Goal: Book appointment/travel/reservation

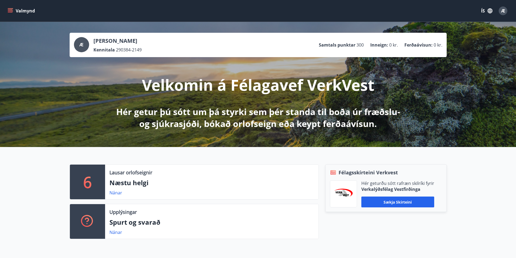
click at [98, 177] on div "6" at bounding box center [87, 182] width 35 height 35
click at [117, 193] on link "Nánar" at bounding box center [115, 193] width 13 height 6
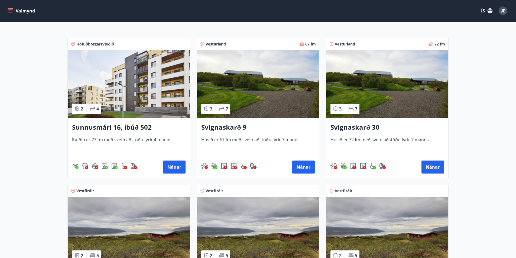
scroll to position [109, 0]
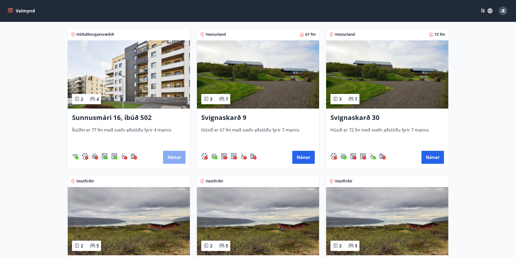
click at [174, 158] on button "Nánar" at bounding box center [174, 157] width 22 height 13
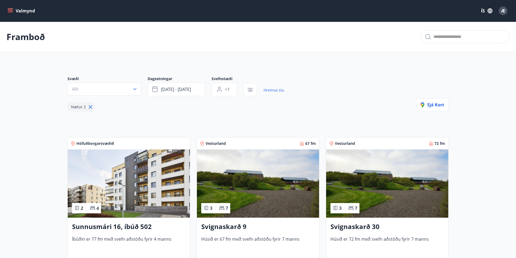
click at [92, 226] on h3 "Sunnusmári 16, íbúð 502" at bounding box center [128, 227] width 113 height 10
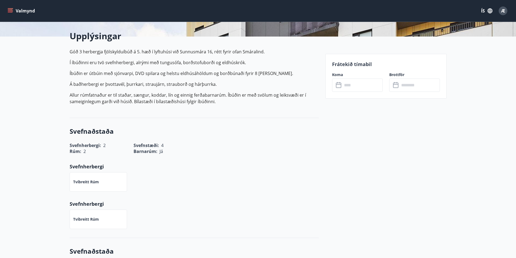
scroll to position [135, 0]
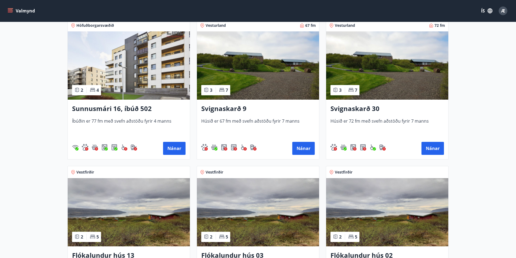
scroll to position [48, 0]
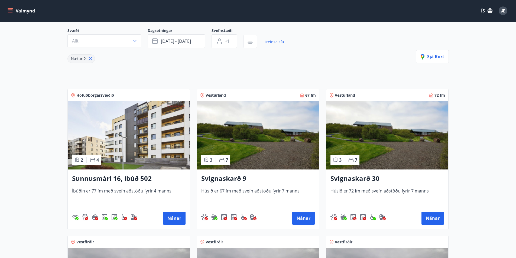
click at [105, 94] on span "Höfuðborgarsvæðið" at bounding box center [95, 95] width 38 height 5
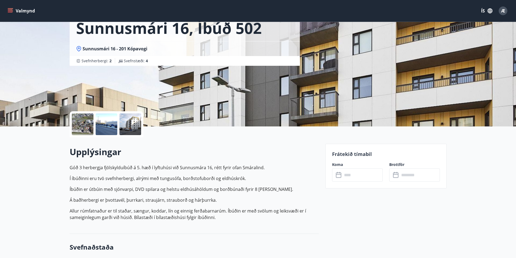
scroll to position [27, 0]
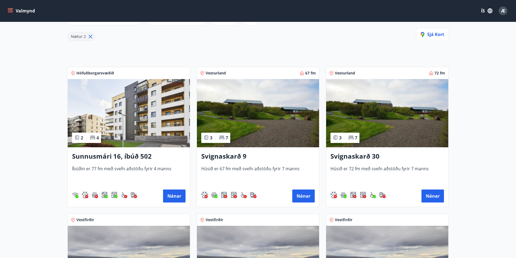
scroll to position [109, 0]
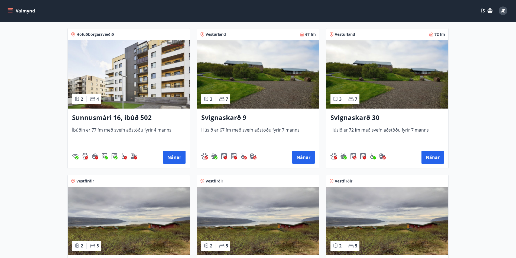
click at [103, 35] on span "Höfuðborgarsvæðið" at bounding box center [95, 34] width 38 height 5
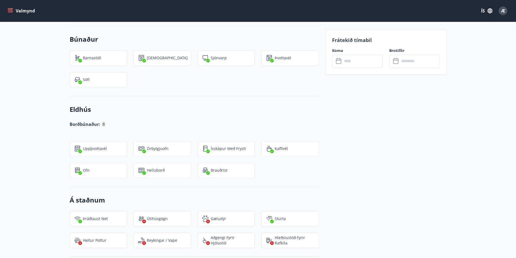
scroll to position [460, 0]
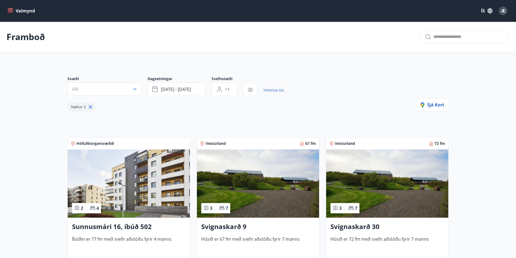
click at [28, 10] on button "Valmynd" at bounding box center [21, 11] width 31 height 10
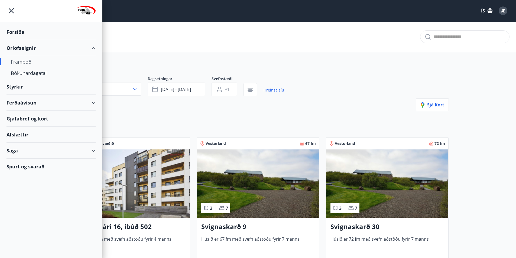
click at [20, 48] on div "Orlofseignir" at bounding box center [50, 48] width 89 height 16
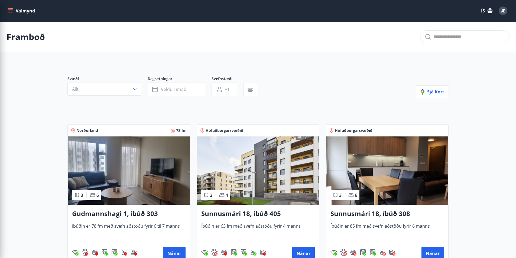
click at [122, 41] on div "Framboð" at bounding box center [258, 37] width 516 height 31
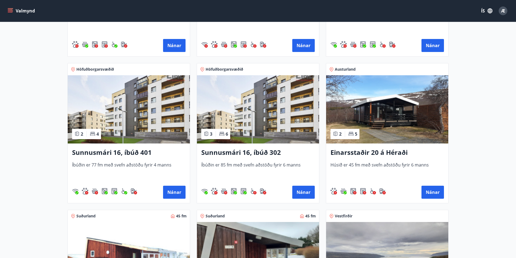
scroll to position [515, 0]
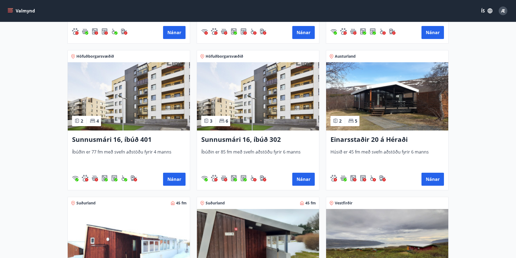
click at [276, 139] on h3 "Sunnusmári 16, íbúð 302" at bounding box center [257, 140] width 113 height 10
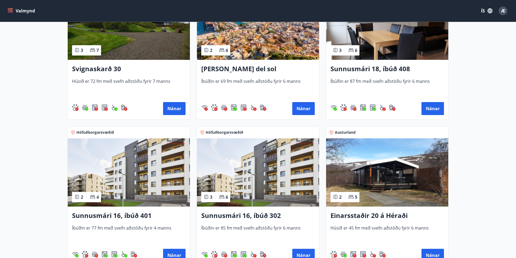
scroll to position [460, 0]
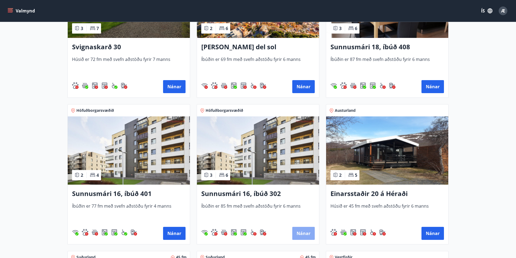
click at [299, 231] on button "Nánar" at bounding box center [303, 233] width 22 height 13
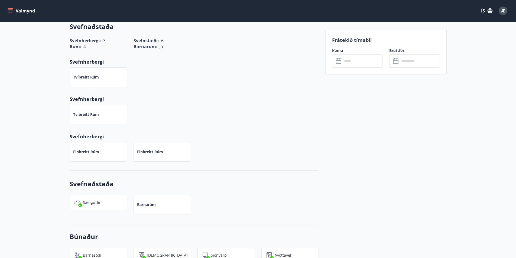
scroll to position [244, 0]
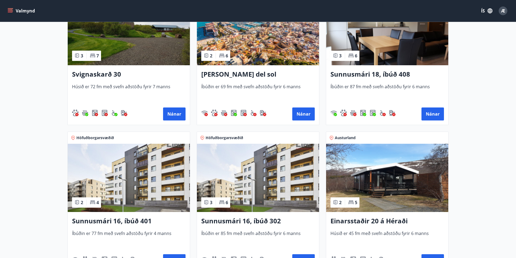
scroll to position [433, 0]
click at [236, 176] on img at bounding box center [258, 178] width 122 height 68
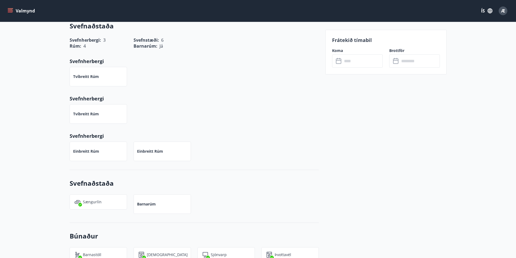
scroll to position [244, 0]
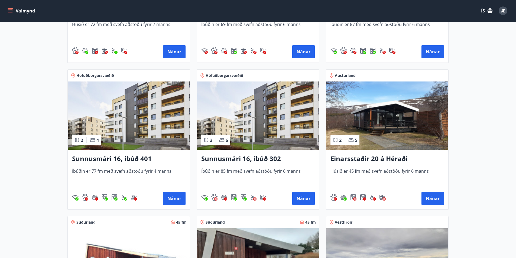
scroll to position [498, 0]
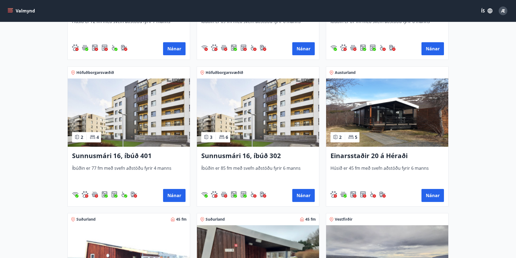
click at [7, 10] on button "Valmynd" at bounding box center [21, 11] width 31 height 10
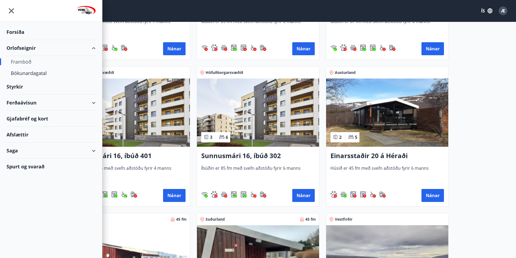
click at [26, 61] on div "Framboð" at bounding box center [51, 61] width 80 height 11
click at [34, 73] on div "Bókunardagatal" at bounding box center [51, 72] width 80 height 11
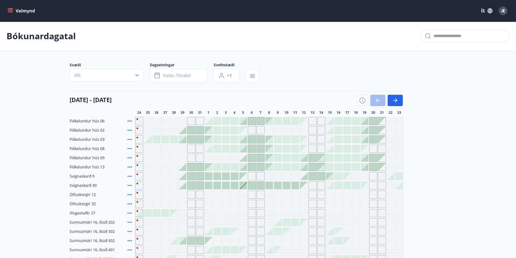
scroll to position [110, 0]
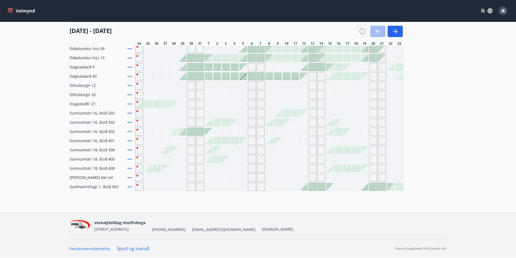
click at [376, 31] on div at bounding box center [380, 31] width 46 height 11
click at [394, 29] on icon "button" at bounding box center [395, 31] width 6 height 6
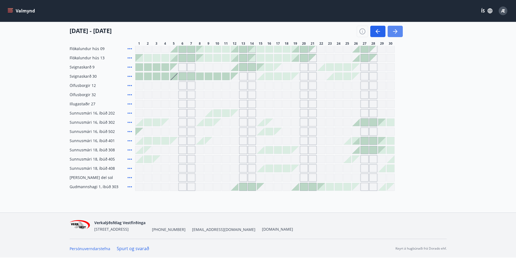
click at [391, 30] on button "button" at bounding box center [395, 31] width 15 height 11
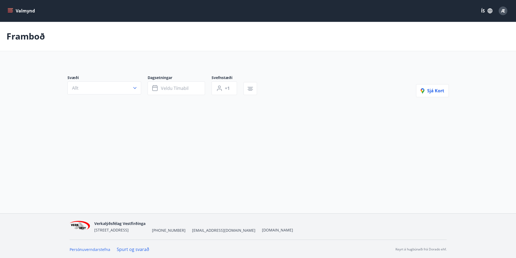
click at [38, 38] on p "Framboð" at bounding box center [25, 36] width 38 height 12
click at [32, 39] on p "Framboð" at bounding box center [25, 36] width 38 height 12
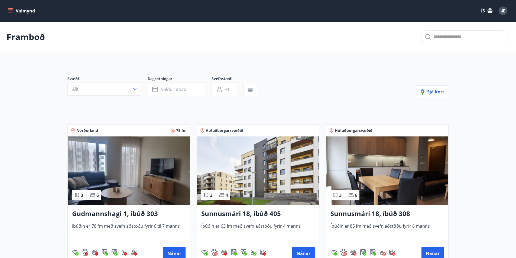
click at [32, 39] on p "Framboð" at bounding box center [25, 37] width 38 height 12
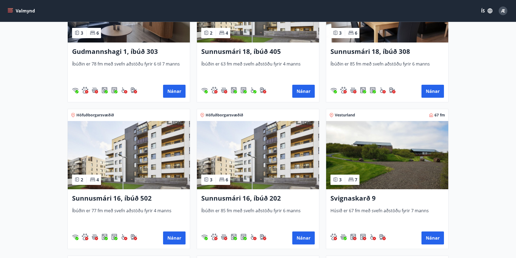
scroll to position [162, 0]
click at [226, 177] on span "6" at bounding box center [227, 180] width 2 height 6
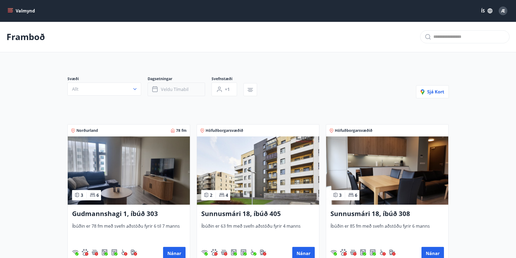
click at [196, 87] on button "Veldu tímabil" at bounding box center [176, 90] width 57 height 14
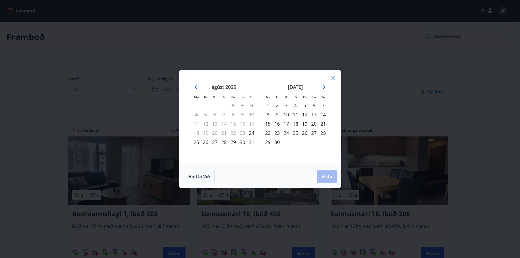
scroll to position [498, 0]
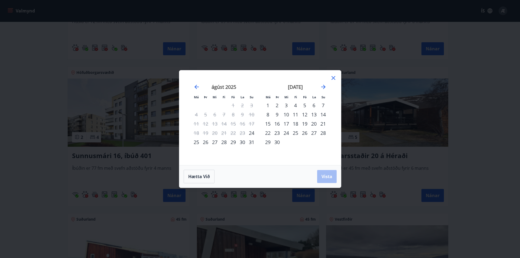
click at [334, 76] on icon at bounding box center [333, 78] width 6 height 6
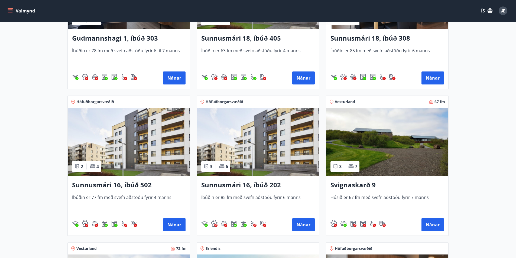
scroll to position [244, 0]
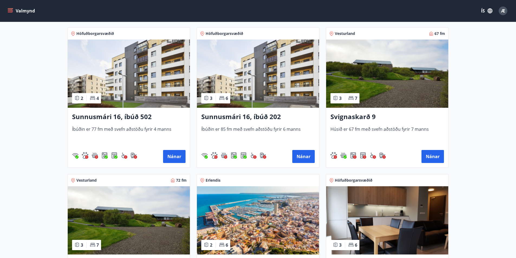
click at [277, 115] on h3 "Sunnusmári 16, íbúð 202" at bounding box center [257, 117] width 113 height 10
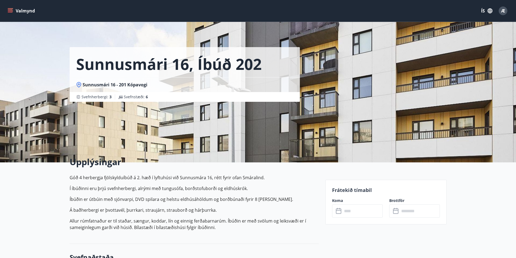
click at [11, 7] on button "Valmynd" at bounding box center [21, 11] width 31 height 10
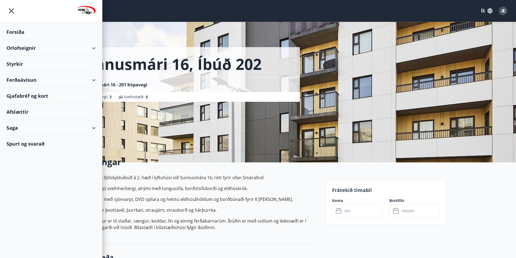
click at [23, 48] on div "Orlofseignir" at bounding box center [50, 48] width 89 height 16
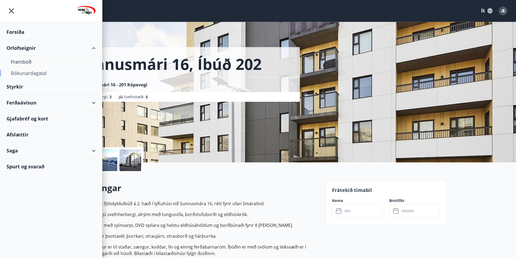
click at [33, 73] on div "Bókunardagatal" at bounding box center [51, 72] width 80 height 11
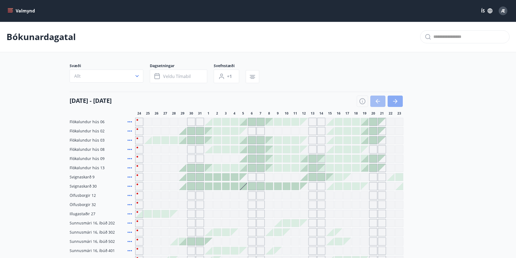
click at [395, 100] on icon "button" at bounding box center [395, 101] width 6 height 6
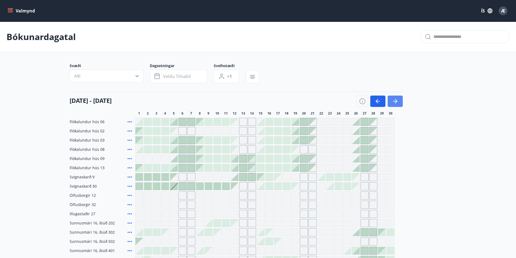
click at [395, 100] on icon "button" at bounding box center [395, 101] width 6 height 6
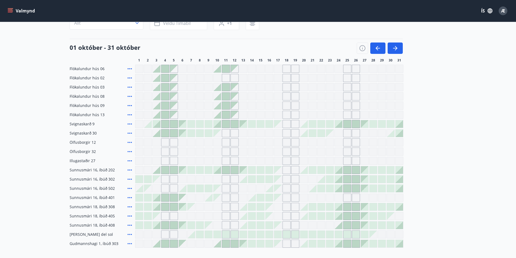
scroll to position [54, 0]
click at [395, 47] on icon "button" at bounding box center [395, 47] width 4 height 1
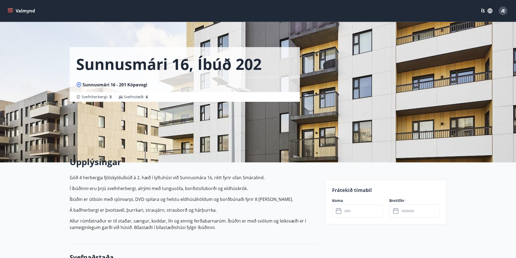
click at [9, 9] on icon "menu" at bounding box center [10, 10] width 5 height 5
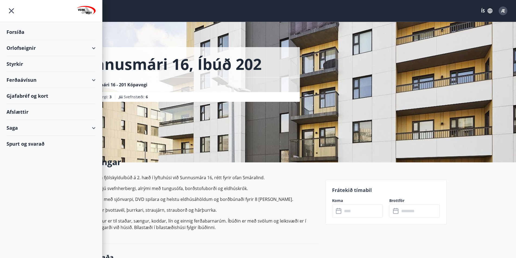
click at [25, 48] on div "Orlofseignir" at bounding box center [50, 48] width 89 height 16
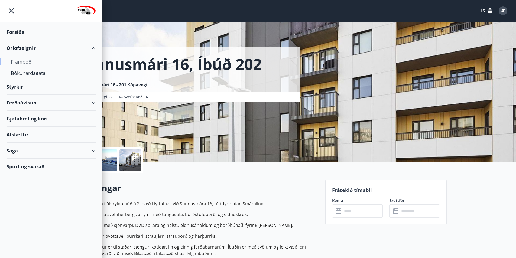
click at [31, 61] on div "Framboð" at bounding box center [51, 61] width 80 height 11
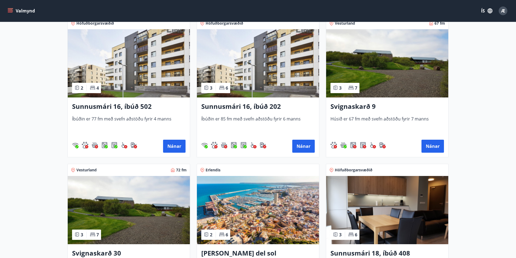
scroll to position [271, 0]
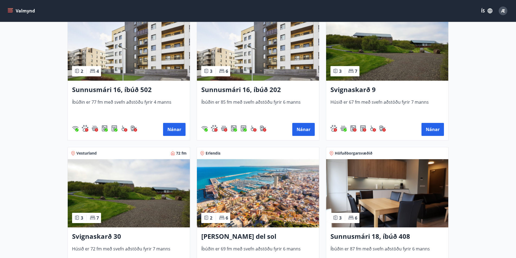
click at [209, 90] on h3 "Sunnusmári 16, íbúð 202" at bounding box center [257, 90] width 113 height 10
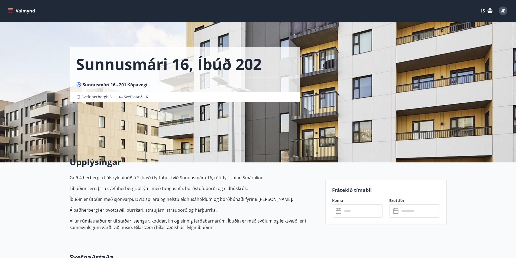
click at [24, 11] on button "Valmynd" at bounding box center [21, 11] width 31 height 10
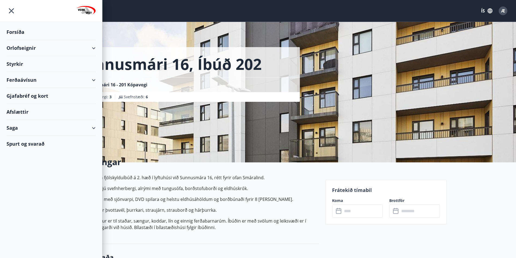
click at [30, 48] on div "Orlofseignir" at bounding box center [50, 48] width 89 height 16
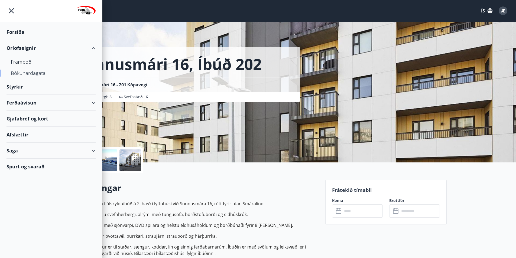
click at [37, 74] on div "Bókunardagatal" at bounding box center [51, 72] width 80 height 11
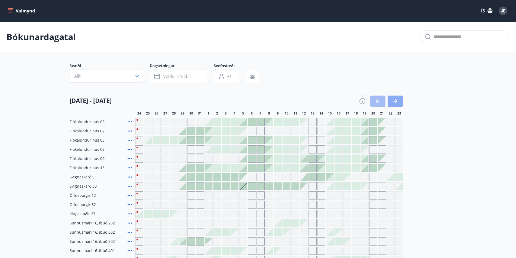
click at [393, 102] on icon "button" at bounding box center [395, 101] width 6 height 6
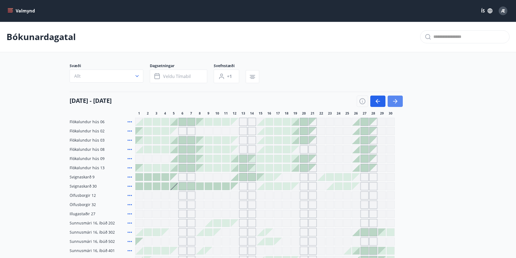
click at [392, 103] on icon "button" at bounding box center [395, 101] width 6 height 6
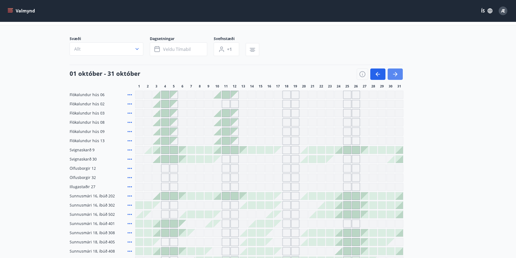
scroll to position [54, 0]
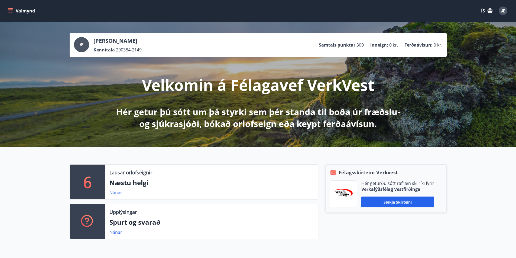
click at [111, 193] on link "Nánar" at bounding box center [115, 193] width 13 height 6
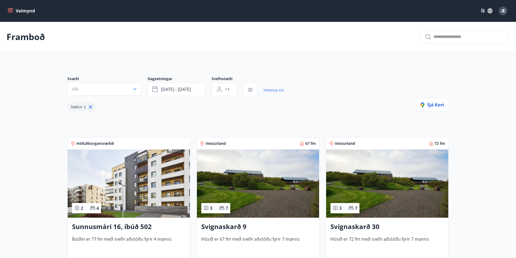
click at [80, 143] on span "Höfuðborgarsvæðið" at bounding box center [95, 143] width 38 height 5
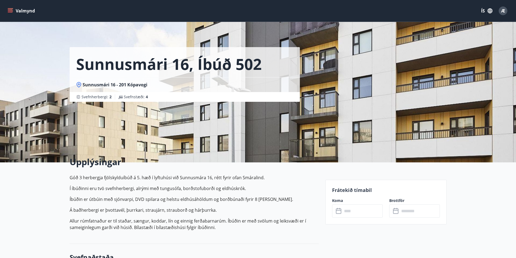
click at [11, 9] on icon "menu" at bounding box center [10, 10] width 5 height 5
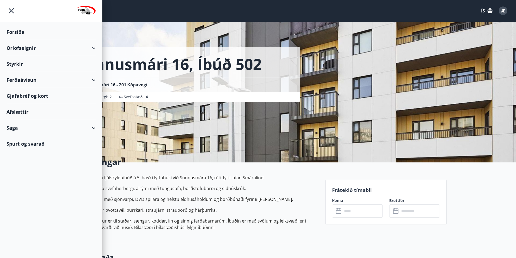
click at [26, 49] on div "Orlofseignir" at bounding box center [50, 48] width 89 height 16
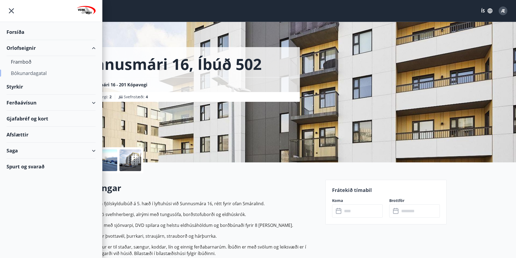
click at [22, 73] on div "Bókunardagatal" at bounding box center [51, 72] width 80 height 11
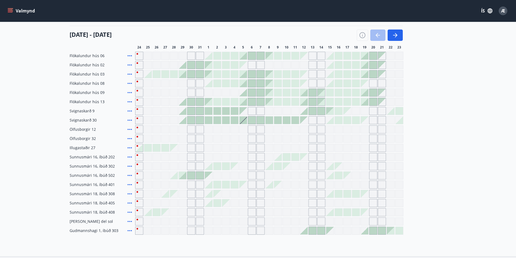
scroll to position [81, 0]
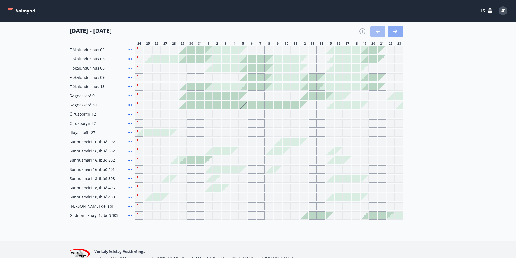
click at [395, 31] on icon "button" at bounding box center [395, 31] width 6 height 6
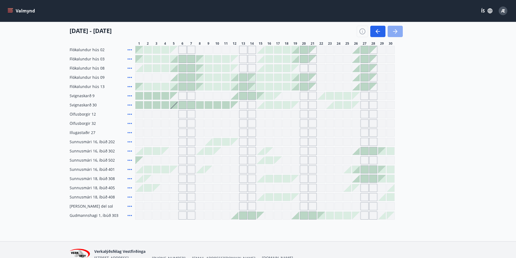
click at [394, 32] on icon "button" at bounding box center [395, 31] width 4 height 1
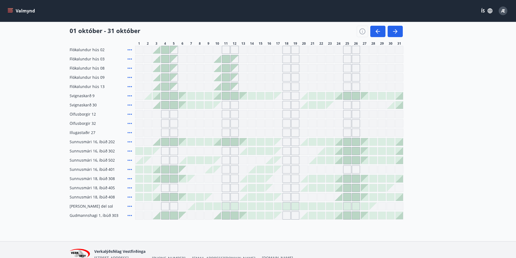
click at [24, 10] on button "Valmynd" at bounding box center [21, 11] width 31 height 10
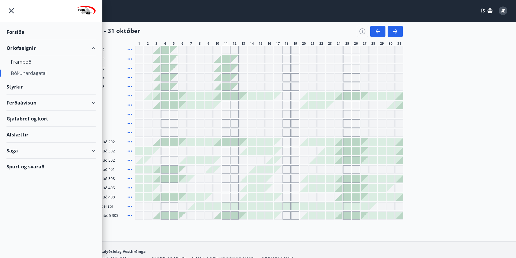
click at [15, 48] on div "Orlofseignir" at bounding box center [50, 48] width 89 height 16
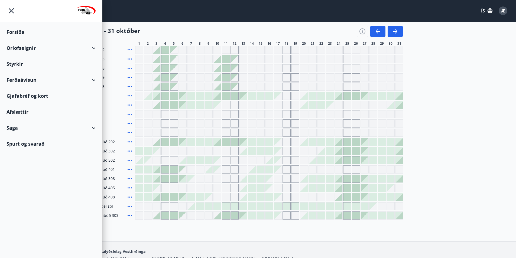
click at [22, 48] on div "Orlofseignir" at bounding box center [50, 48] width 89 height 16
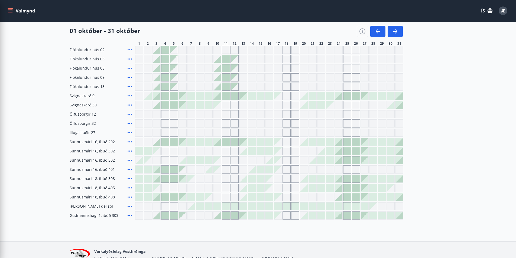
click at [107, 38] on div "01 október - 31 október 1 2 3 4 5 6 7 8 9 10 11 12 13 14 15 16 17 18 19 20 21 2…" at bounding box center [258, 34] width 377 height 24
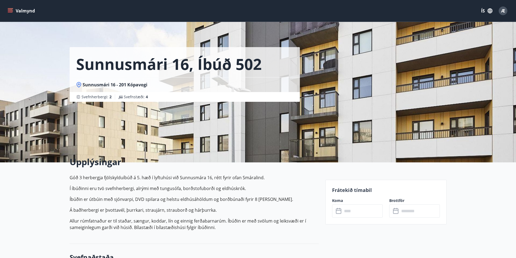
click at [11, 10] on icon "menu" at bounding box center [10, 10] width 5 height 5
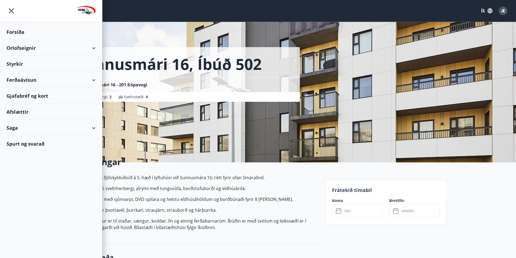
click at [24, 46] on div "Orlofseignir" at bounding box center [50, 48] width 89 height 16
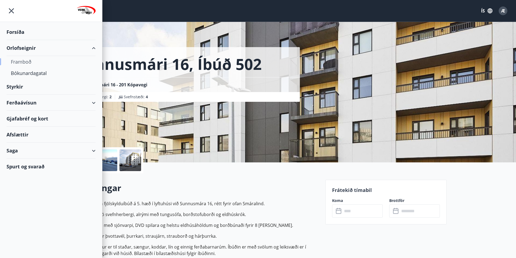
click at [26, 60] on div "Framboð" at bounding box center [51, 61] width 80 height 11
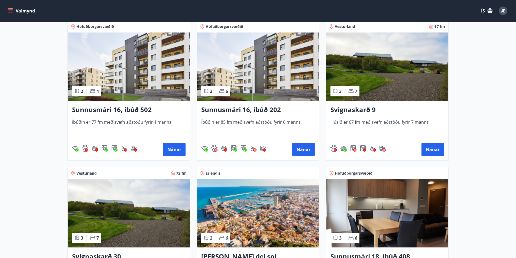
scroll to position [244, 0]
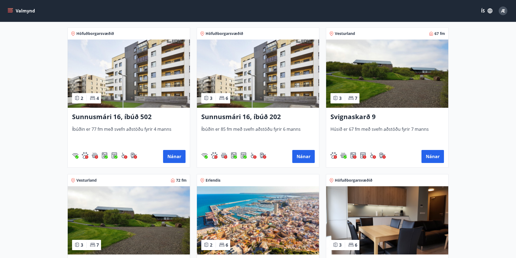
click at [257, 116] on h3 "Sunnusmári 16, íbúð 202" at bounding box center [257, 117] width 113 height 10
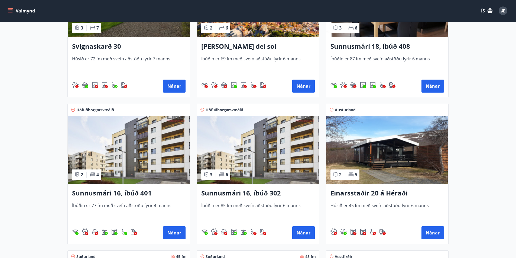
scroll to position [515, 0]
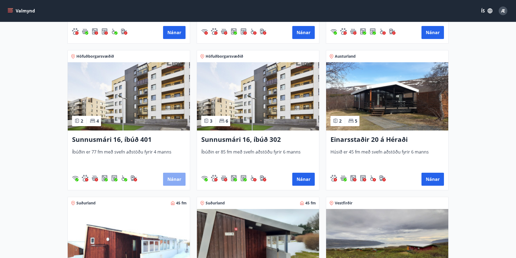
click at [178, 181] on button "Nánar" at bounding box center [174, 179] width 22 height 13
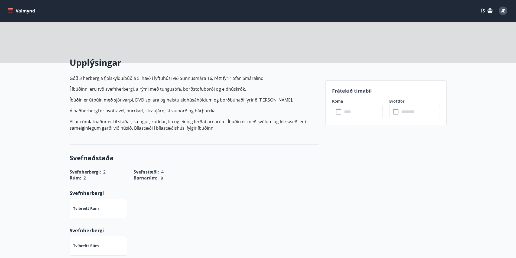
scroll to position [108, 0]
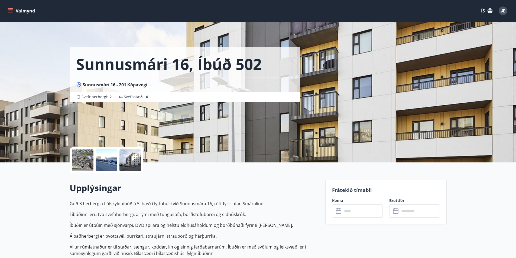
click at [30, 9] on button "Valmynd" at bounding box center [21, 11] width 31 height 10
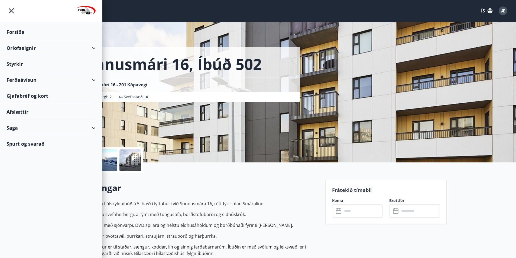
click at [31, 46] on div "Orlofseignir" at bounding box center [50, 48] width 89 height 16
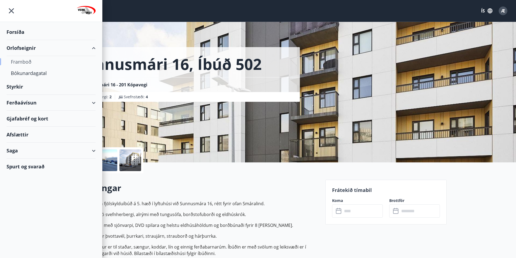
click at [30, 61] on div "Framboð" at bounding box center [51, 61] width 80 height 11
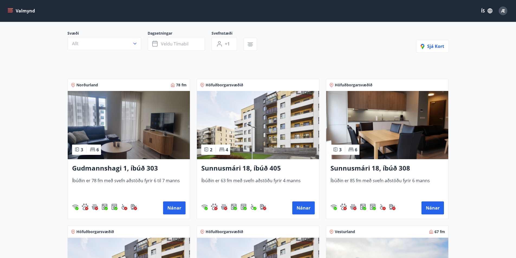
scroll to position [54, 0]
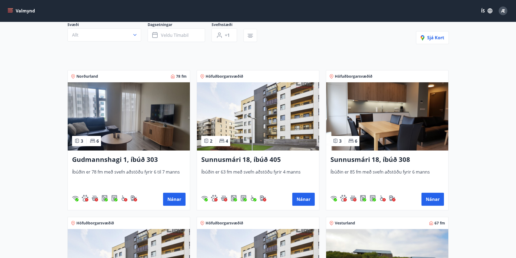
click at [243, 159] on h3 "Sunnusmári 18, íbúð 405" at bounding box center [257, 160] width 113 height 10
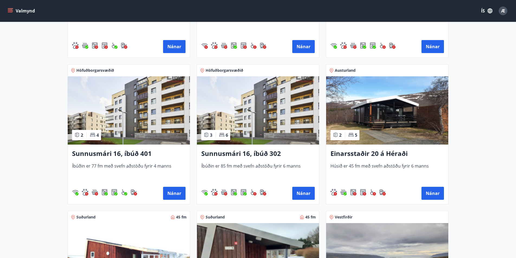
scroll to position [515, 0]
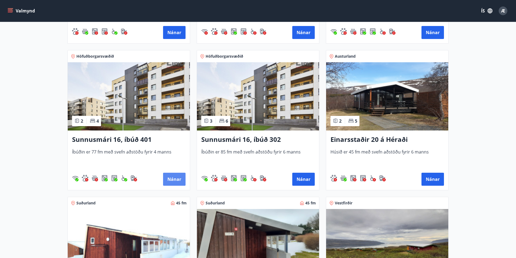
click at [171, 177] on button "Nánar" at bounding box center [174, 179] width 22 height 13
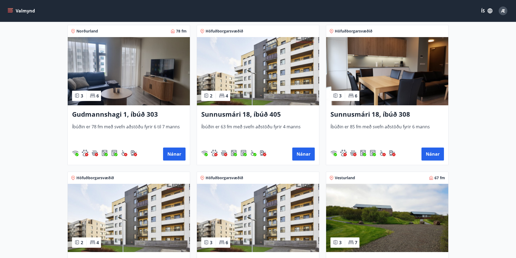
scroll to position [108, 0]
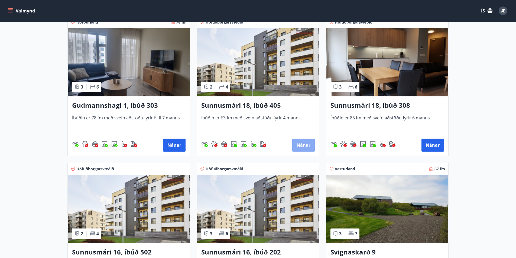
click at [300, 144] on button "Nánar" at bounding box center [303, 145] width 22 height 13
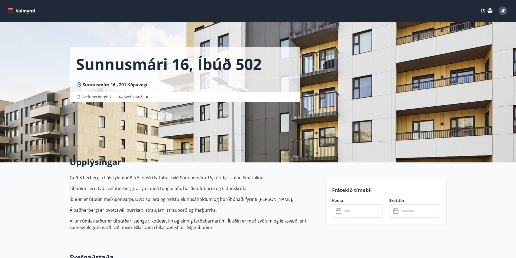
click at [18, 10] on button "Valmynd" at bounding box center [21, 11] width 31 height 10
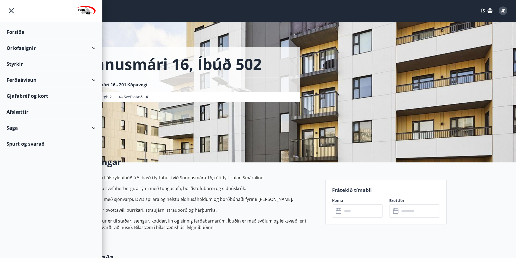
click at [24, 49] on div "Orlofseignir" at bounding box center [50, 48] width 89 height 16
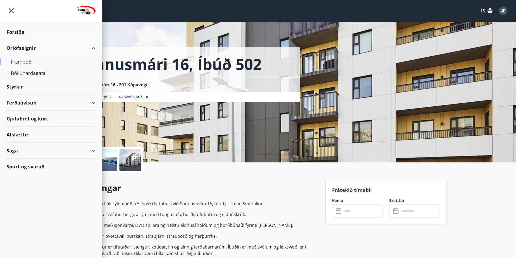
click at [27, 61] on div "Framboð" at bounding box center [51, 61] width 80 height 11
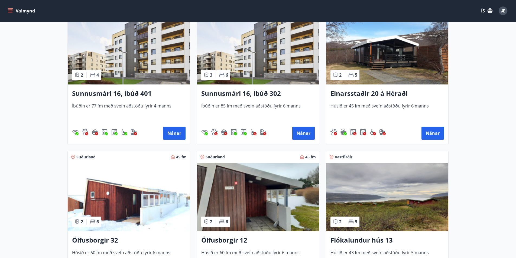
scroll to position [596, 0]
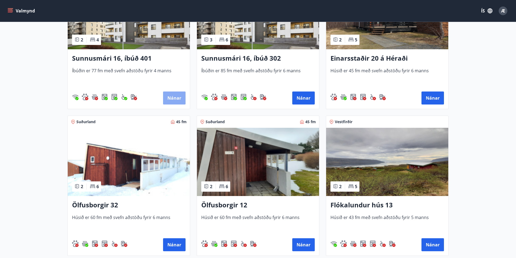
click at [170, 100] on button "Nánar" at bounding box center [174, 98] width 22 height 13
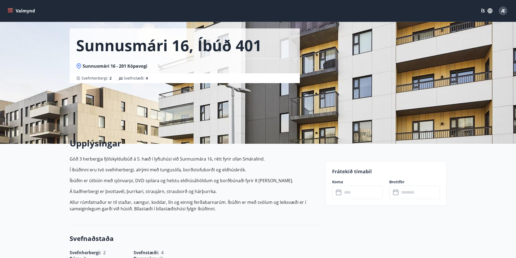
scroll to position [27, 0]
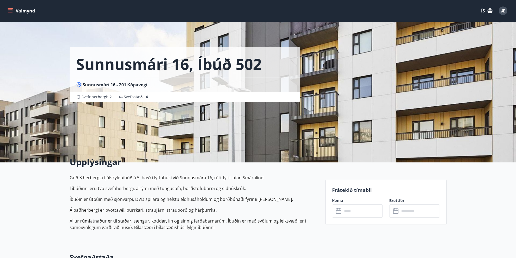
click at [8, 7] on button "Valmynd" at bounding box center [21, 11] width 31 height 10
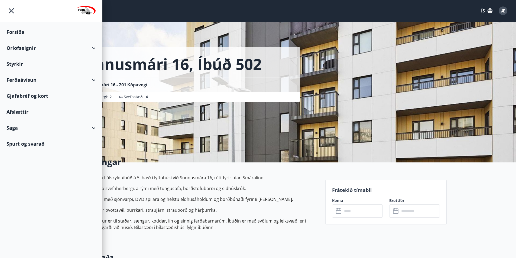
click at [25, 48] on div "Orlofseignir" at bounding box center [50, 48] width 89 height 16
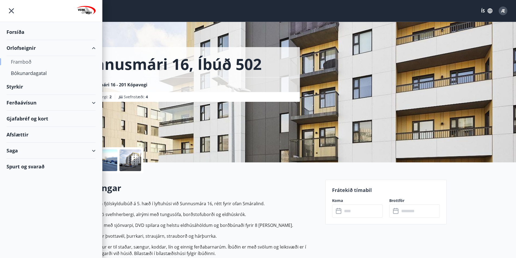
click at [27, 63] on div "Framboð" at bounding box center [51, 61] width 80 height 11
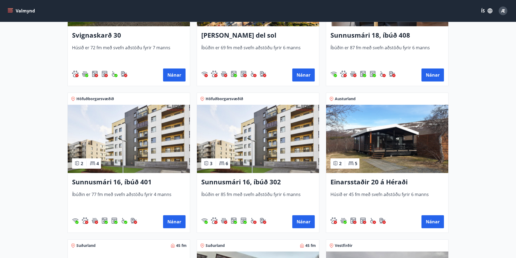
scroll to position [487, 0]
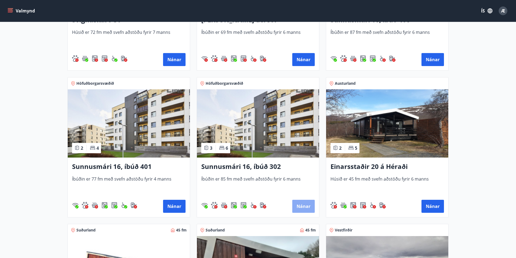
click at [300, 204] on button "Nánar" at bounding box center [303, 206] width 22 height 13
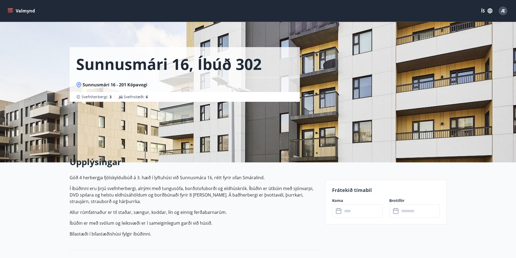
click at [11, 8] on icon "menu" at bounding box center [10, 10] width 5 height 5
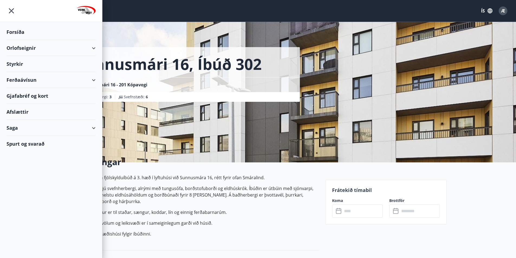
click at [18, 47] on div "Orlofseignir" at bounding box center [50, 48] width 89 height 16
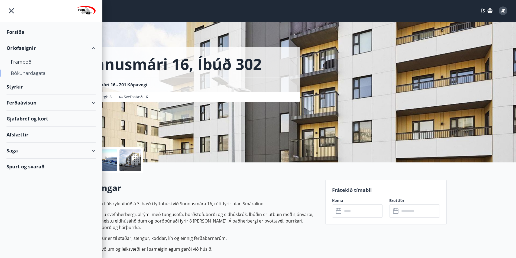
click at [22, 72] on div "Bókunardagatal" at bounding box center [51, 72] width 80 height 11
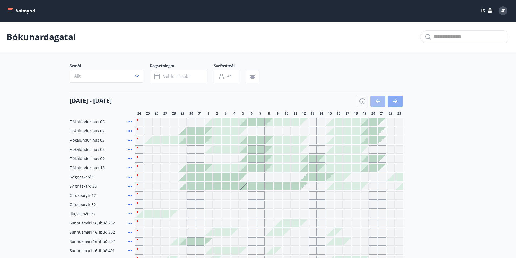
click at [394, 100] on icon "button" at bounding box center [395, 101] width 6 height 6
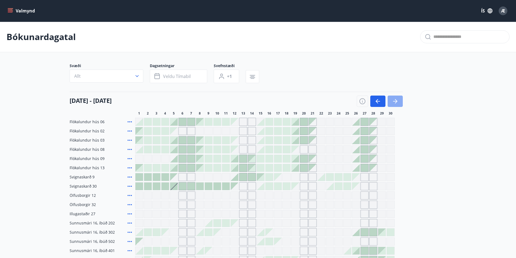
click at [394, 100] on icon "button" at bounding box center [395, 101] width 6 height 6
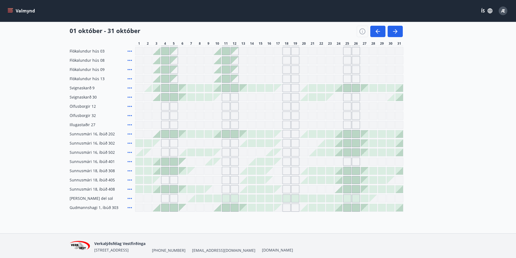
scroll to position [110, 0]
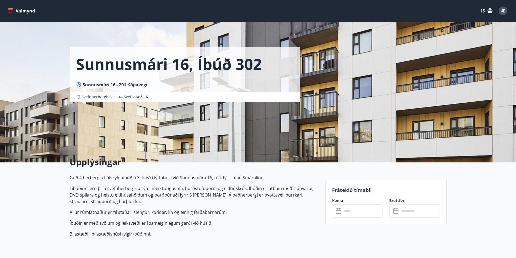
click at [12, 9] on icon "menu" at bounding box center [10, 10] width 5 height 5
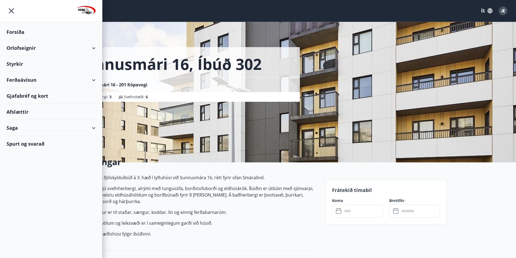
click at [11, 47] on div "Orlofseignir" at bounding box center [50, 48] width 89 height 16
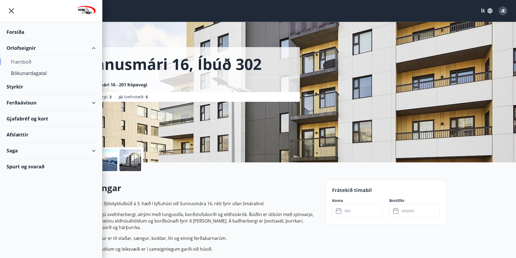
click at [25, 62] on div "Framboð" at bounding box center [51, 61] width 80 height 11
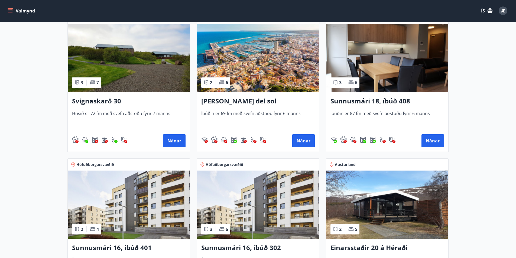
scroll to position [433, 0]
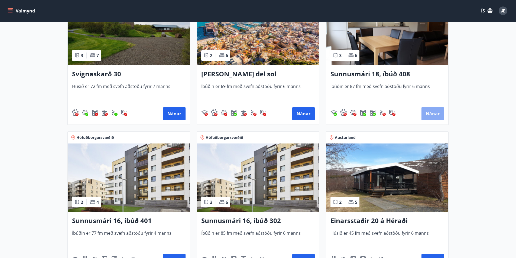
click at [431, 114] on button "Nánar" at bounding box center [432, 113] width 22 height 13
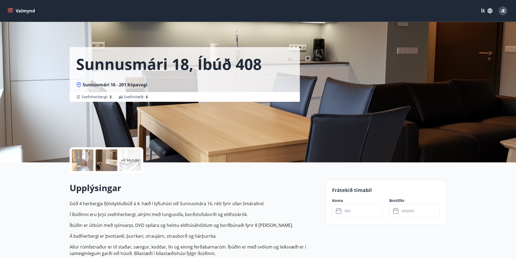
click at [8, 9] on icon "menu" at bounding box center [10, 10] width 5 height 5
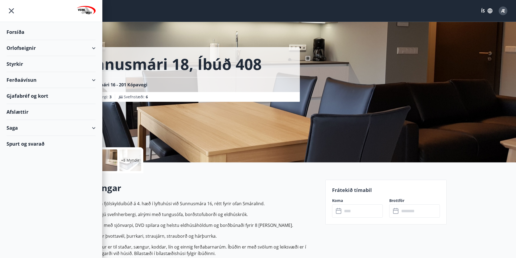
click at [30, 50] on div "Orlofseignir" at bounding box center [50, 48] width 89 height 16
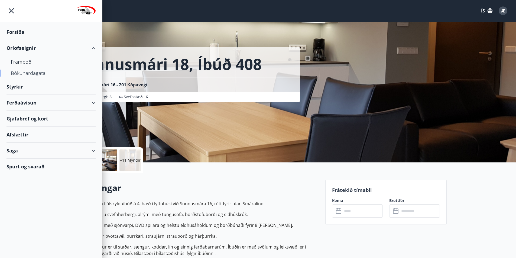
click at [27, 72] on div "Bókunardagatal" at bounding box center [51, 72] width 80 height 11
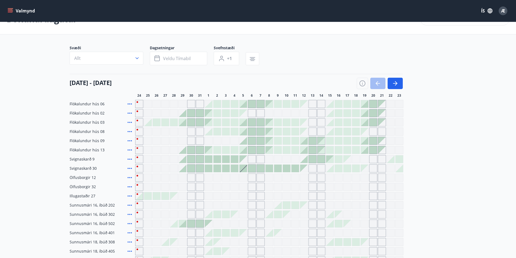
scroll to position [27, 0]
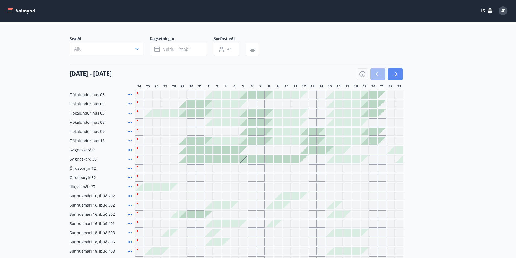
click at [392, 73] on icon "button" at bounding box center [395, 74] width 6 height 6
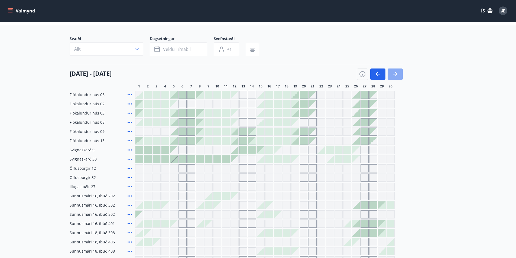
click at [393, 73] on icon "button" at bounding box center [395, 74] width 6 height 6
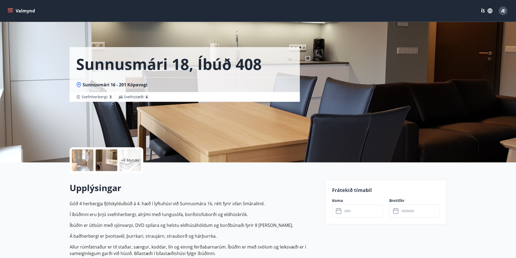
click at [10, 9] on icon "menu" at bounding box center [10, 9] width 5 height 1
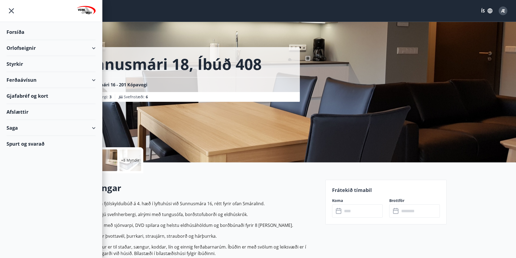
click at [25, 48] on div "Orlofseignir" at bounding box center [50, 48] width 89 height 16
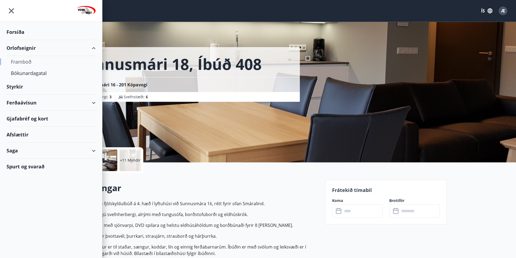
click at [25, 60] on div "Framboð" at bounding box center [51, 61] width 80 height 11
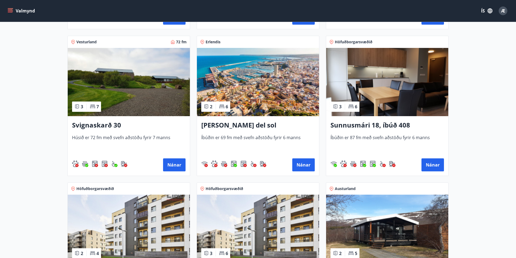
scroll to position [487, 0]
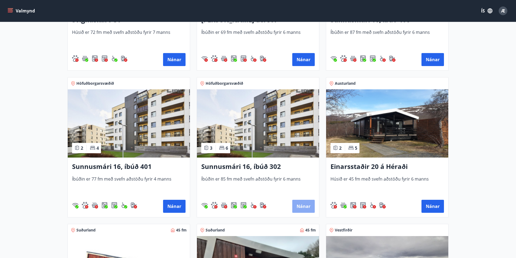
click at [300, 207] on button "Nánar" at bounding box center [303, 206] width 22 height 13
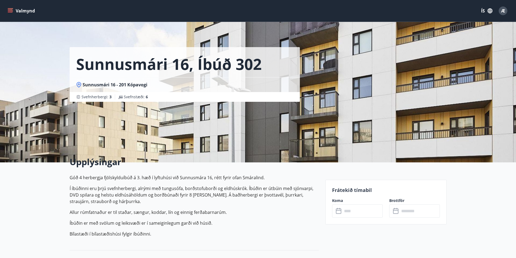
click at [11, 9] on icon "menu" at bounding box center [11, 8] width 6 height 1
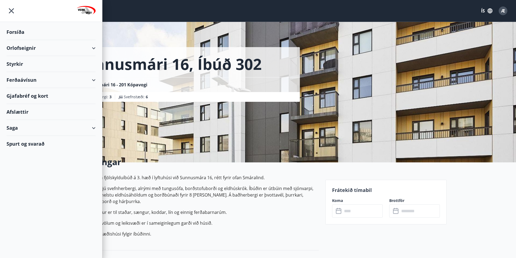
click at [15, 48] on div "Orlofseignir" at bounding box center [50, 48] width 89 height 16
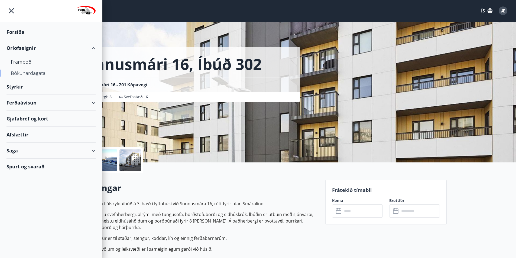
click at [23, 73] on div "Bókunardagatal" at bounding box center [51, 72] width 80 height 11
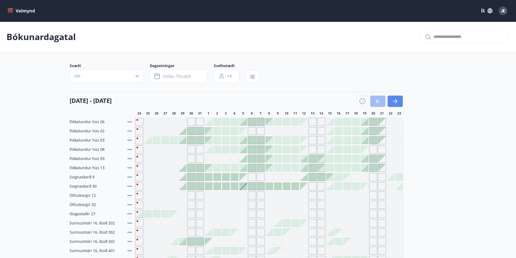
click at [392, 102] on icon "button" at bounding box center [395, 101] width 6 height 6
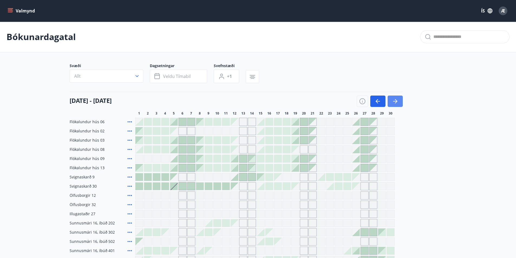
click at [392, 102] on icon "button" at bounding box center [395, 101] width 6 height 6
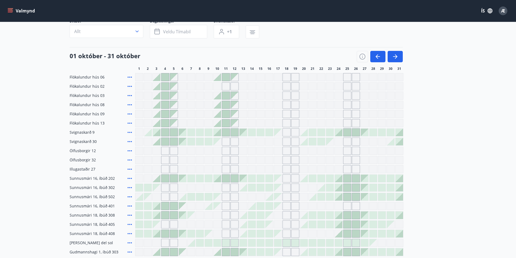
scroll to position [81, 0]
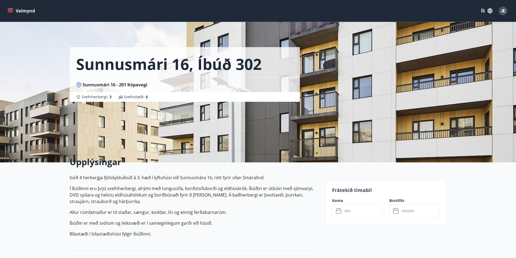
click at [9, 10] on icon "menu" at bounding box center [10, 9] width 5 height 1
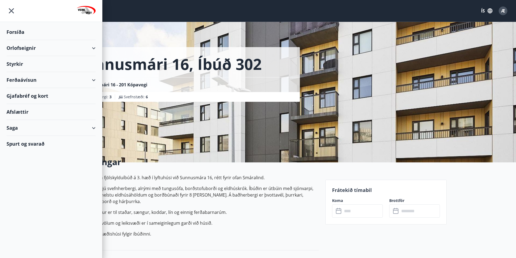
click at [12, 48] on div "Orlofseignir" at bounding box center [50, 48] width 89 height 16
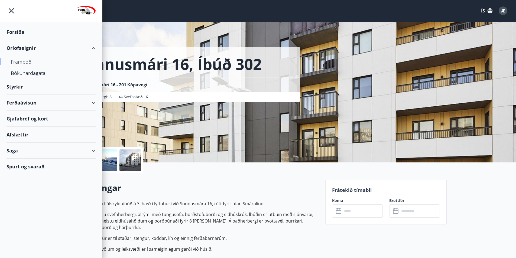
click at [28, 61] on div "Framboð" at bounding box center [51, 61] width 80 height 11
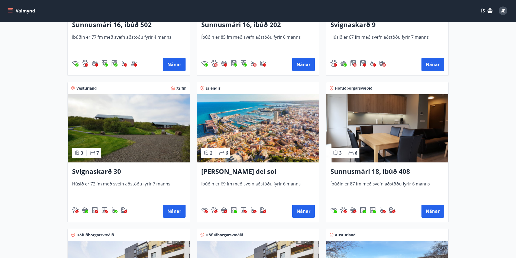
scroll to position [352, 0]
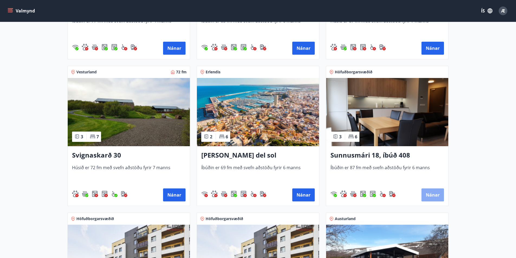
click at [428, 192] on button "Nánar" at bounding box center [432, 194] width 22 height 13
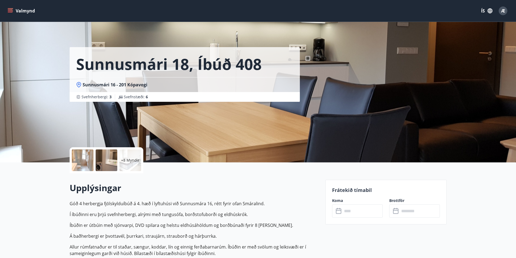
click at [12, 8] on icon "menu" at bounding box center [11, 8] width 6 height 1
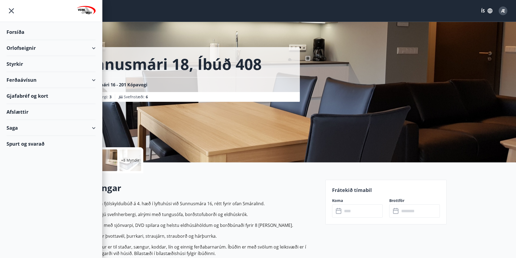
click at [26, 46] on div "Orlofseignir" at bounding box center [50, 48] width 89 height 16
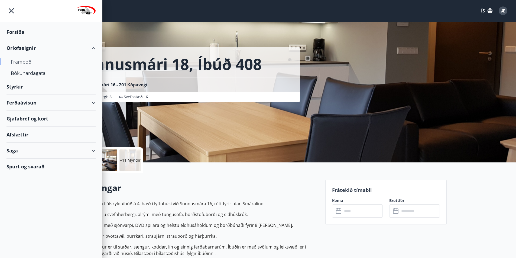
click at [23, 60] on div "Framboð" at bounding box center [51, 61] width 80 height 11
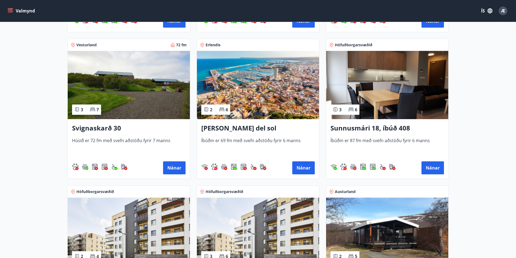
scroll to position [487, 0]
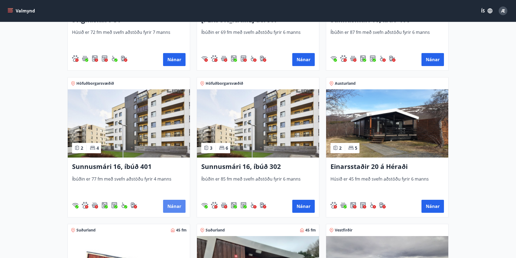
click at [173, 204] on button "Nánar" at bounding box center [174, 206] width 22 height 13
